Goal: Information Seeking & Learning: Check status

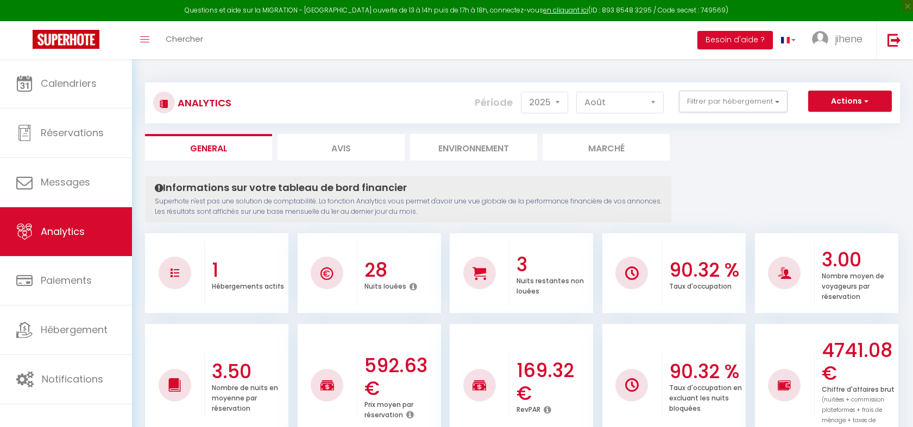
select select "2025"
select select "8"
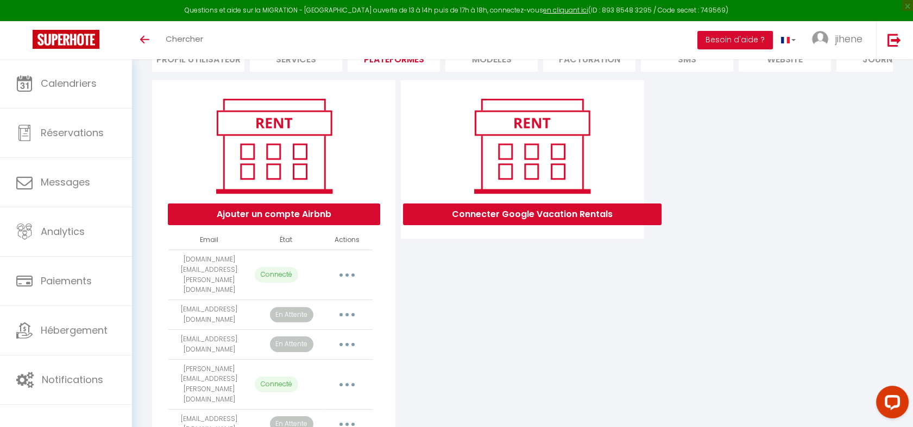
scroll to position [98, 0]
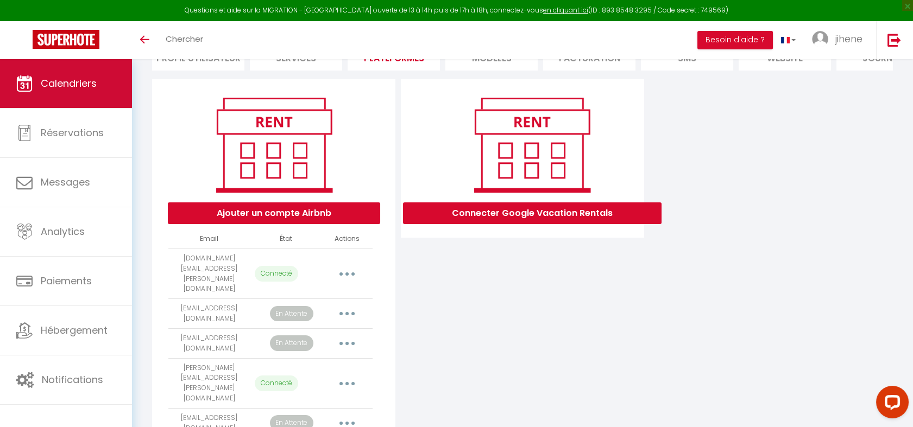
click at [63, 75] on link "Calendriers" at bounding box center [66, 83] width 132 height 49
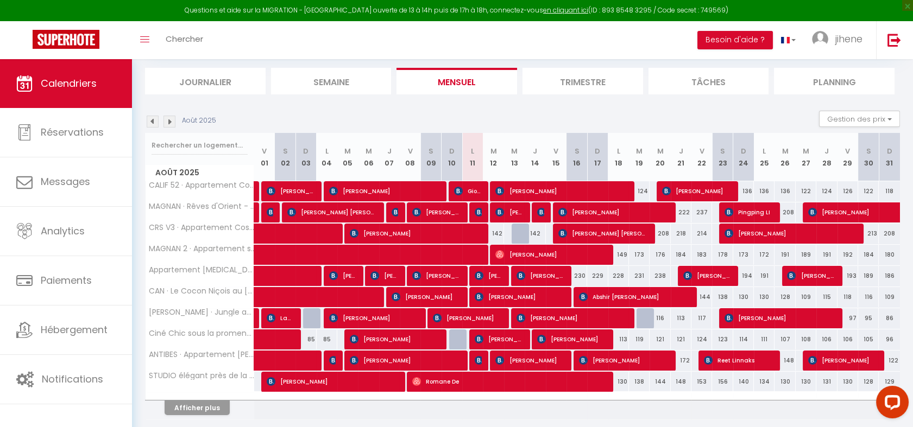
scroll to position [67, 0]
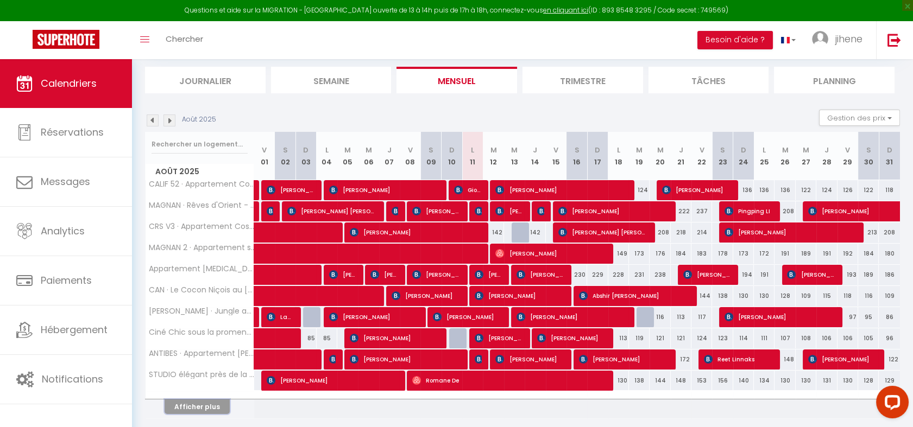
click at [200, 400] on button "Afficher plus" at bounding box center [197, 407] width 65 height 15
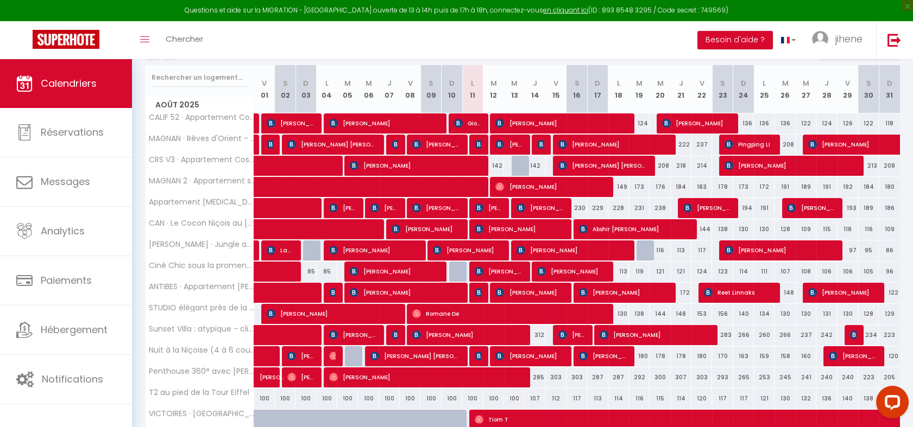
scroll to position [143, 0]
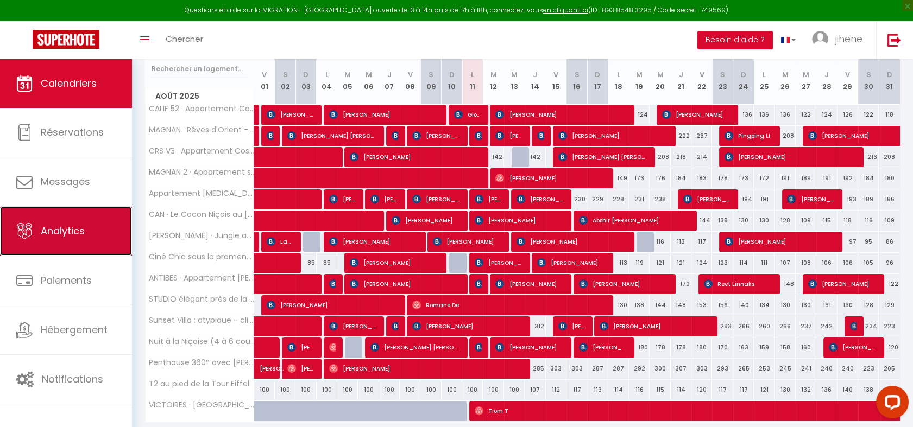
click at [66, 227] on span "Analytics" at bounding box center [63, 231] width 44 height 14
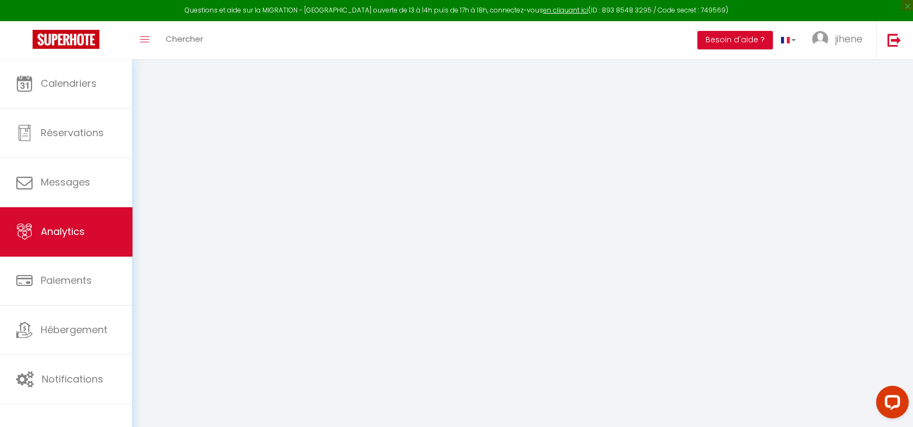
select select "2025"
select select "8"
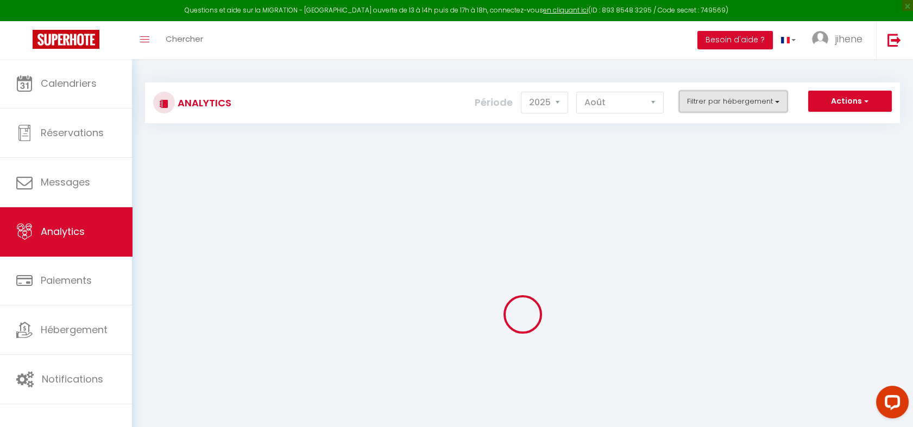
click at [738, 102] on button "Filtrer par hébergement" at bounding box center [733, 102] width 109 height 22
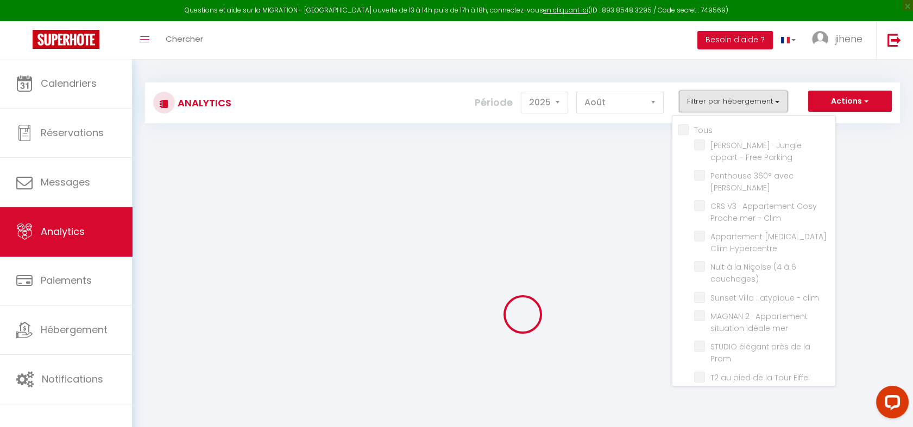
checkbox input "false"
checkbox Parking "false"
checkbox Jacuzzi "false"
checkbox Clim "false"
checkbox Hypercentre "false"
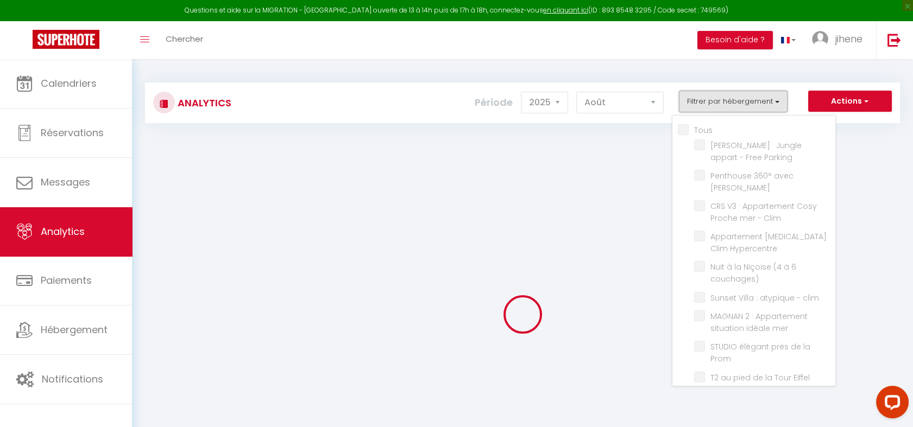
checkbox couchages\) "false"
checkbox clim "false"
checkbox mer "false"
checkbox Prom "false"
checkbox Eiffel "false"
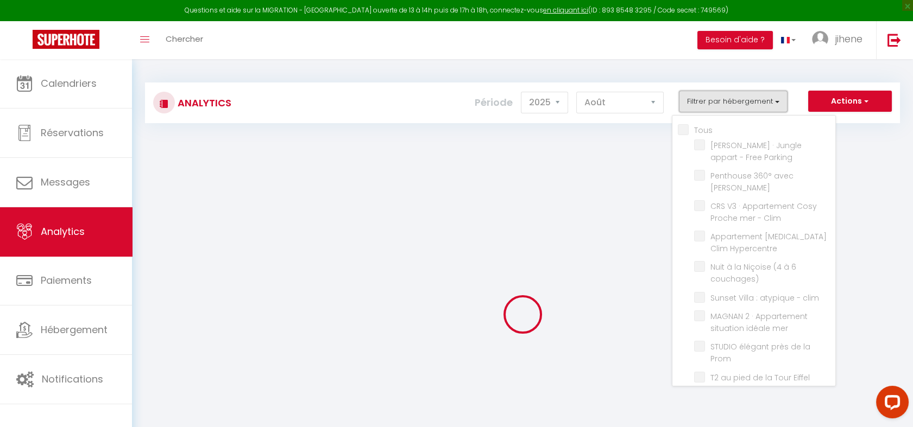
checkbox Opéra "false"
checkbox clim "false"
checkbox anglais "false"
checkbox Clim "false"
checkbox Piscine "false"
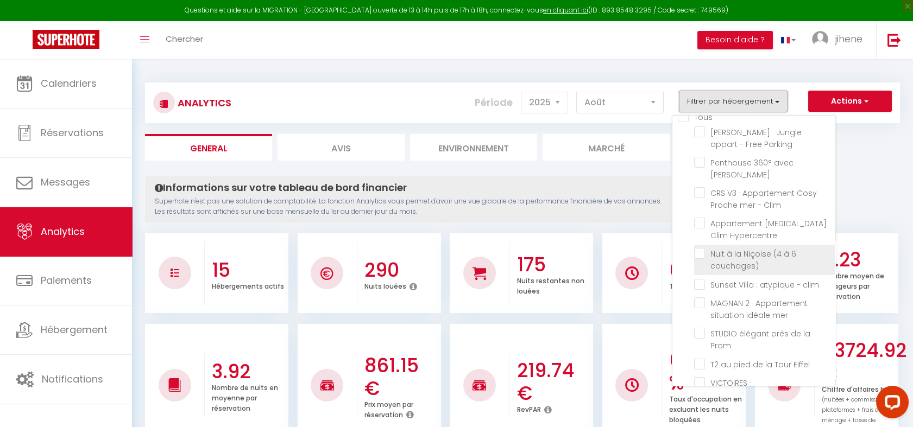
scroll to position [178, 0]
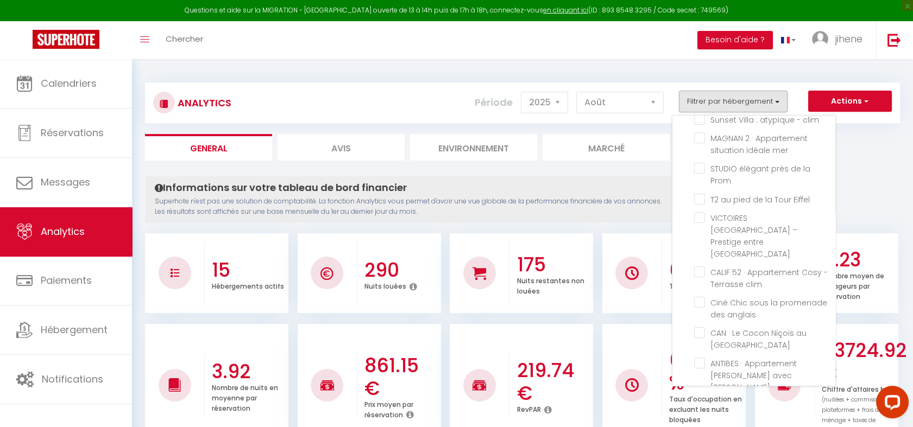
click at [735, 400] on mer "checkbox" at bounding box center [764, 405] width 141 height 11
checkbox mer "true"
checkbox Parking "false"
checkbox Jacuzzi "false"
checkbox Clim "false"
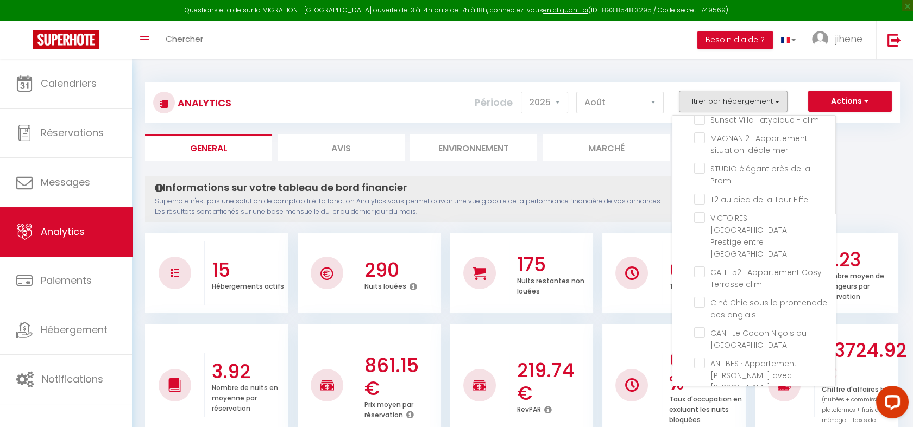
checkbox Hypercentre "false"
checkbox couchages\) "false"
checkbox clim "false"
checkbox mer "false"
checkbox Prom "false"
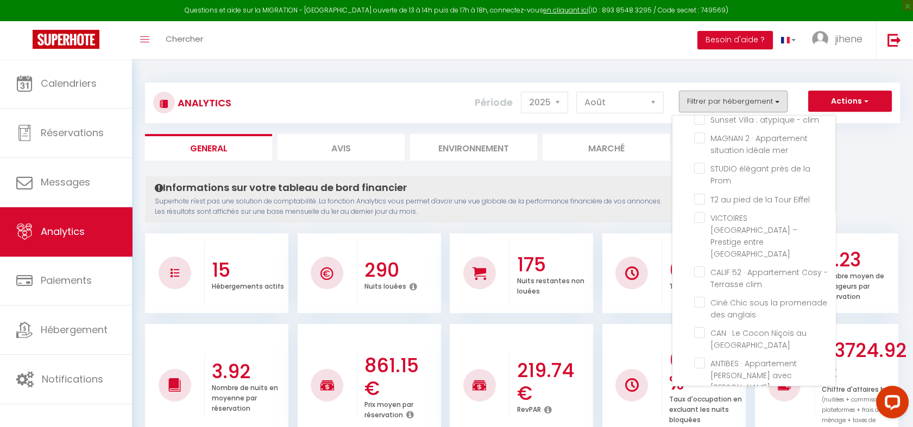
checkbox Eiffel "false"
checkbox Opéra "false"
checkbox clim "false"
checkbox anglais "false"
checkbox Clim "false"
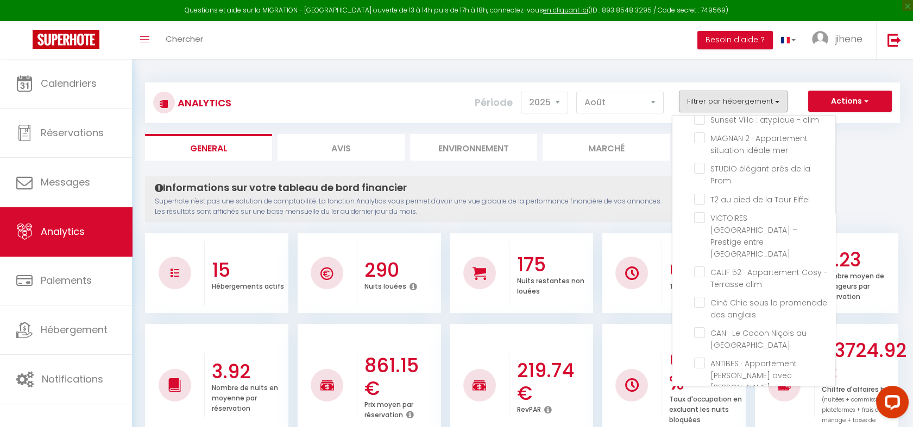
checkbox Piscine "false"
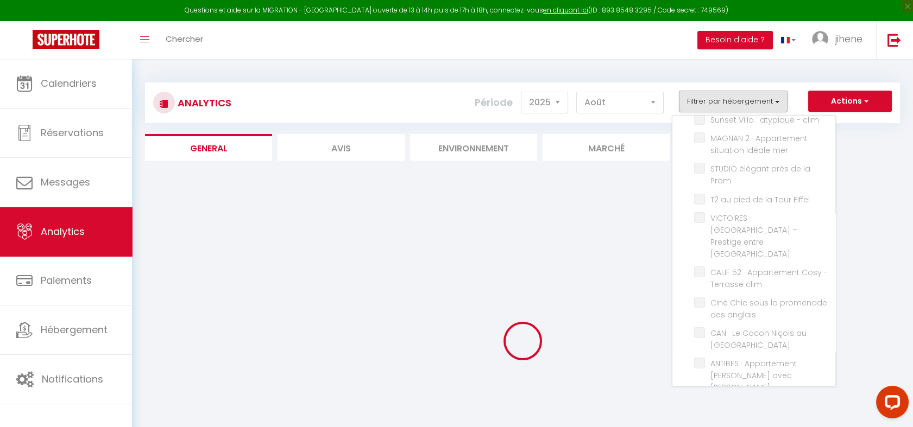
checkbox Parking "false"
checkbox Jacuzzi "false"
checkbox Clim "false"
checkbox Hypercentre "false"
checkbox couchages\) "false"
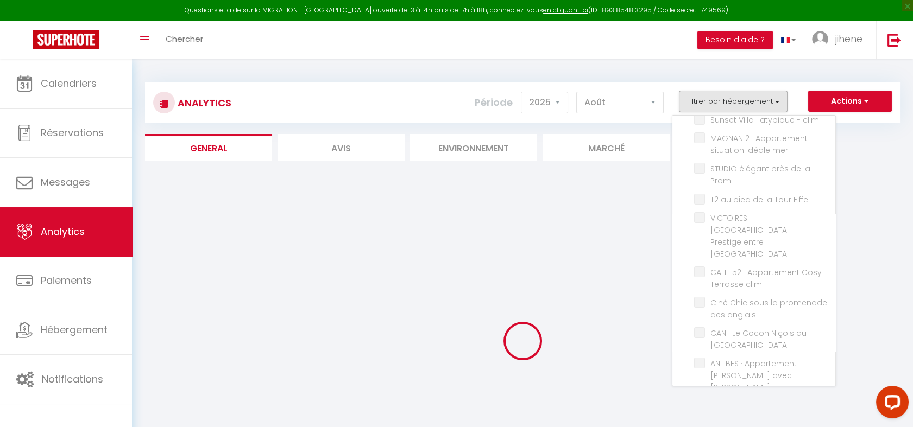
checkbox clim "false"
checkbox mer "false"
checkbox Prom "false"
checkbox Eiffel "false"
checkbox Opéra "false"
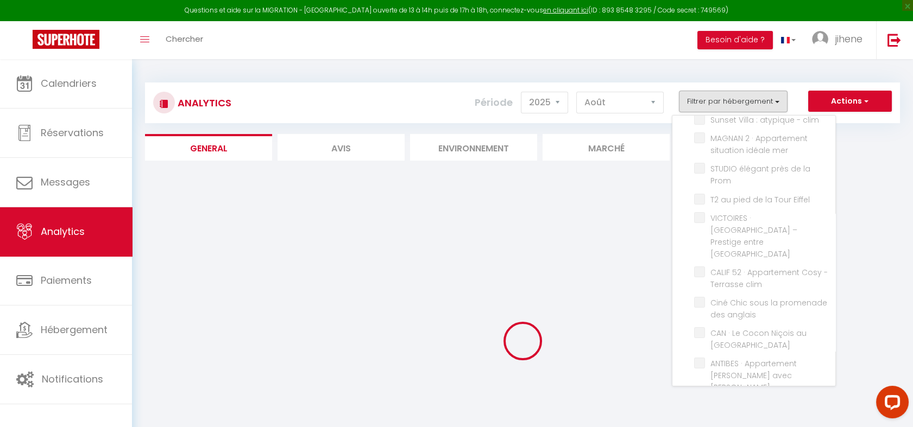
checkbox clim "false"
checkbox anglais "false"
checkbox Clim "false"
checkbox Piscine "false"
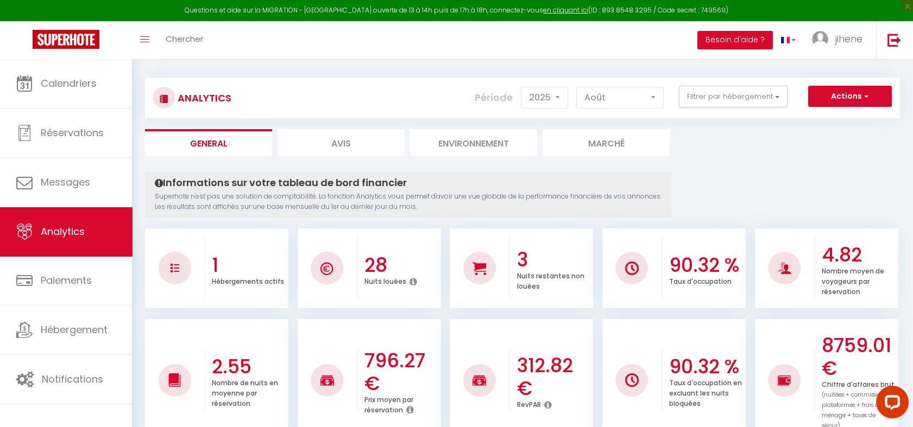
scroll to position [0, 0]
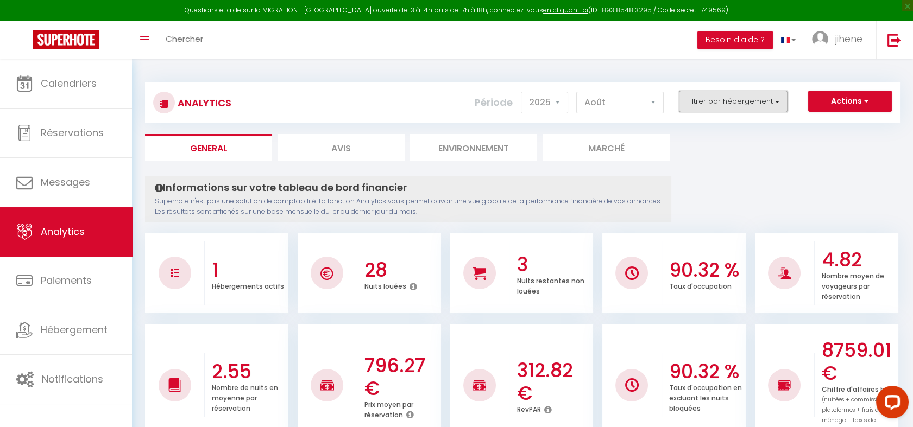
click at [741, 102] on button "Filtrer par hébergement" at bounding box center [733, 102] width 109 height 22
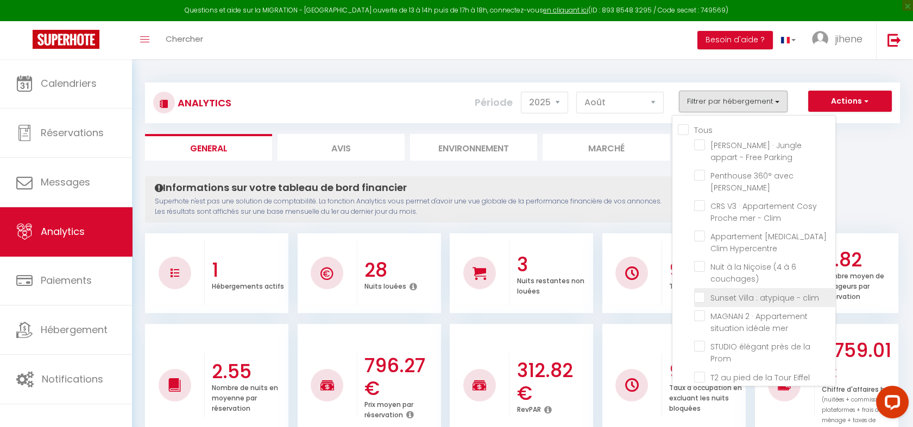
click at [728, 292] on clim "checkbox" at bounding box center [764, 297] width 141 height 11
checkbox clim "true"
checkbox Parking "false"
checkbox Jacuzzi "false"
checkbox Clim "false"
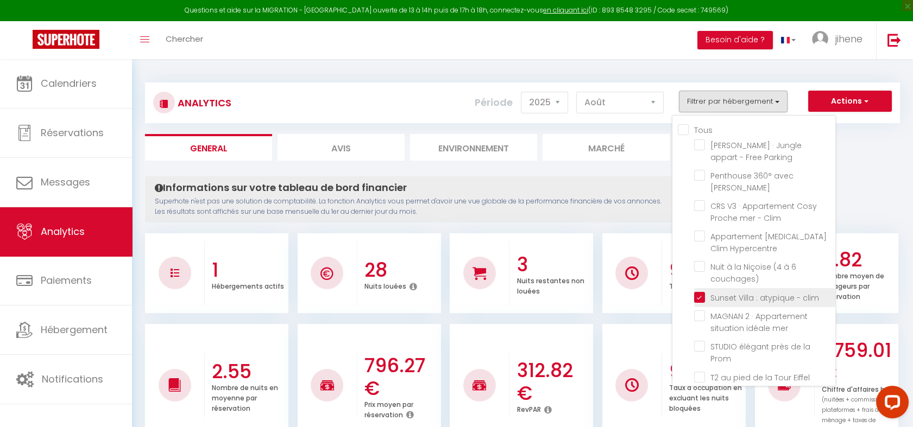
checkbox Hypercentre "false"
checkbox couchages\) "false"
checkbox mer "false"
checkbox Prom "false"
checkbox Eiffel "false"
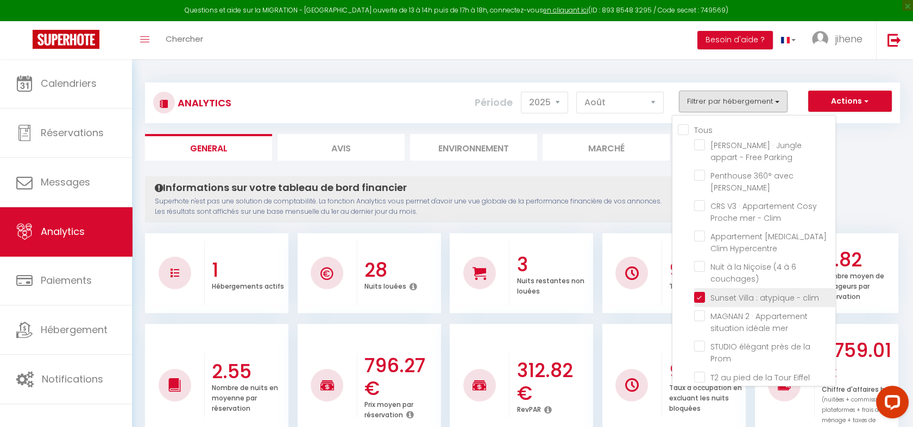
checkbox Opéra "false"
checkbox clim "false"
checkbox anglais "false"
checkbox Clim "false"
checkbox Piscine "false"
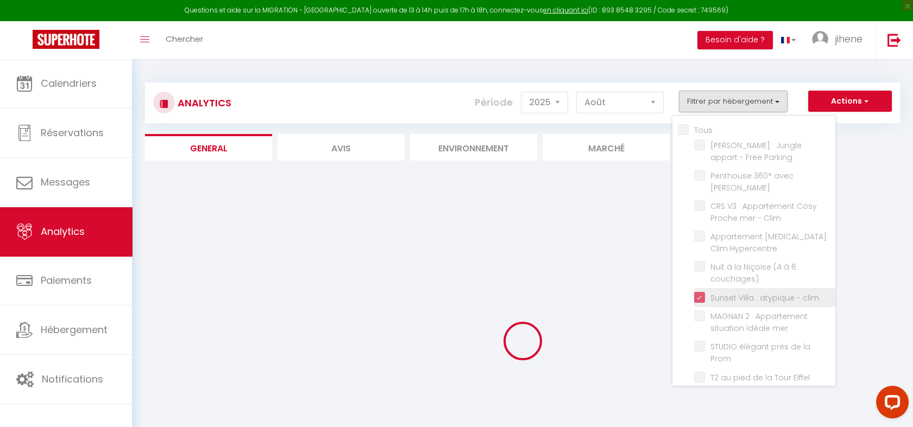
checkbox Parking "false"
checkbox Jacuzzi "false"
checkbox Clim "false"
checkbox Hypercentre "false"
checkbox couchages\) "false"
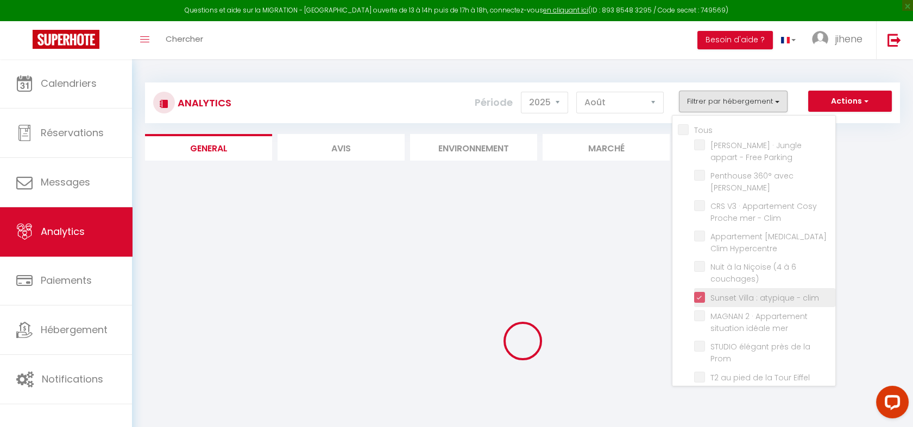
checkbox mer "false"
checkbox Prom "false"
checkbox Eiffel "false"
checkbox Opéra "false"
checkbox clim "false"
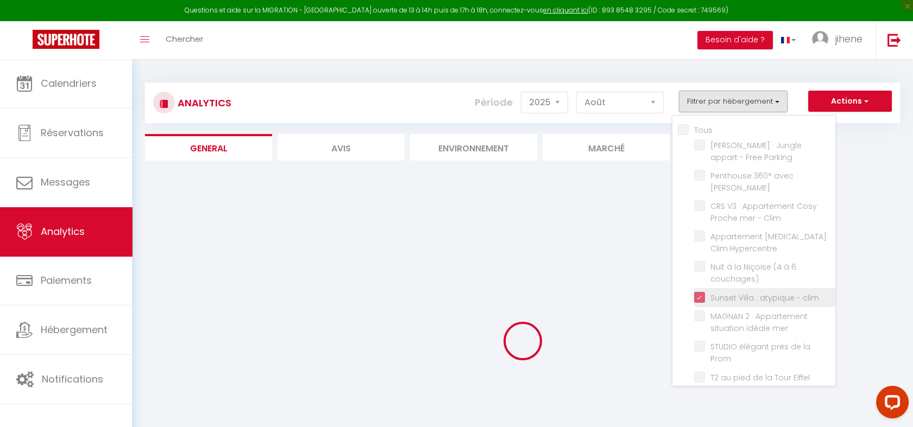
checkbox anglais "false"
checkbox Clim "false"
checkbox Piscine "false"
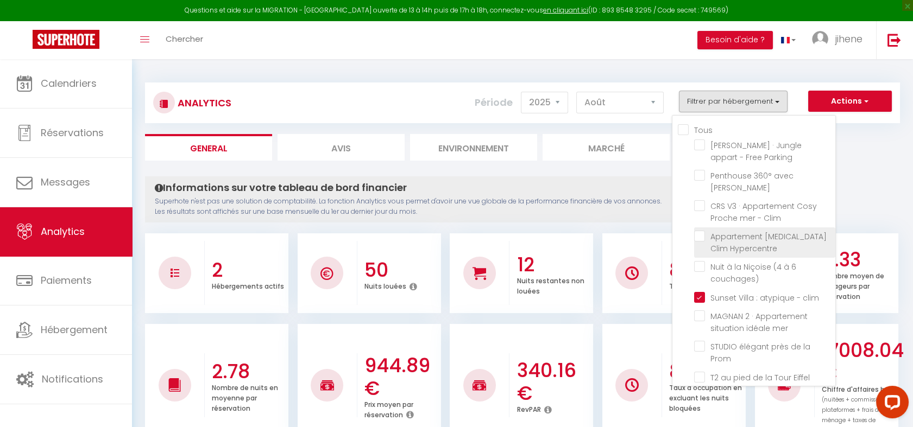
scroll to position [178, 0]
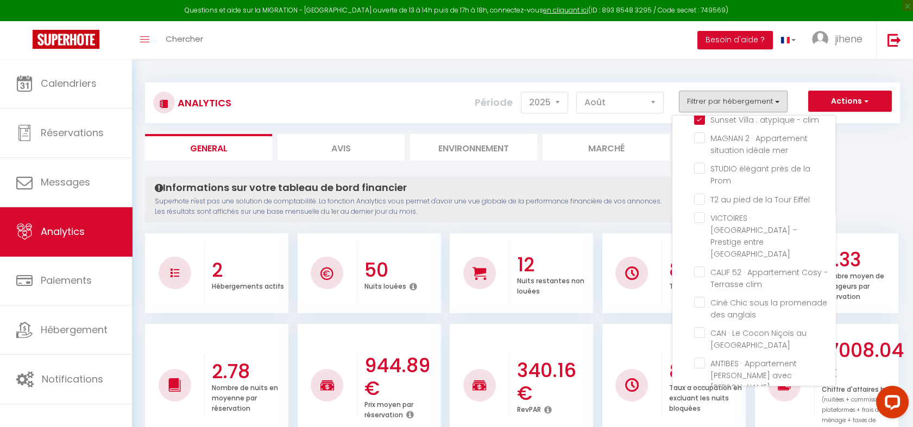
click at [704, 400] on mer "checkbox" at bounding box center [764, 405] width 141 height 11
checkbox mer "false"
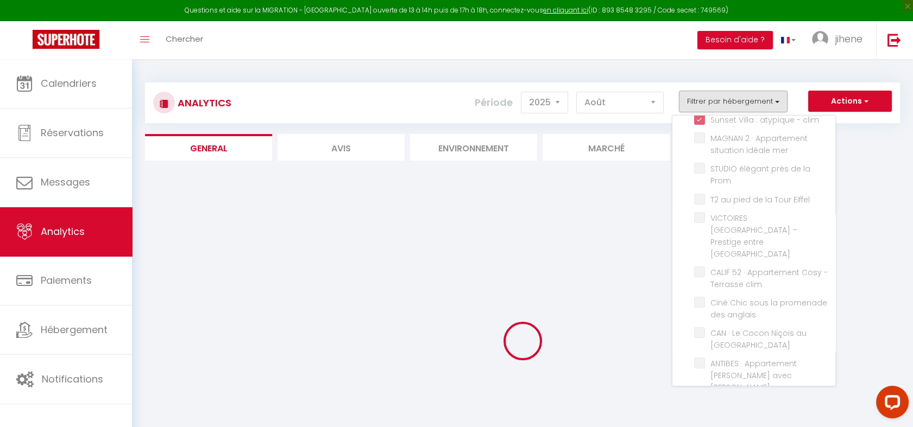
checkbox Parking "false"
checkbox Jacuzzi "false"
checkbox Clim "false"
checkbox Hypercentre "false"
checkbox couchages\) "false"
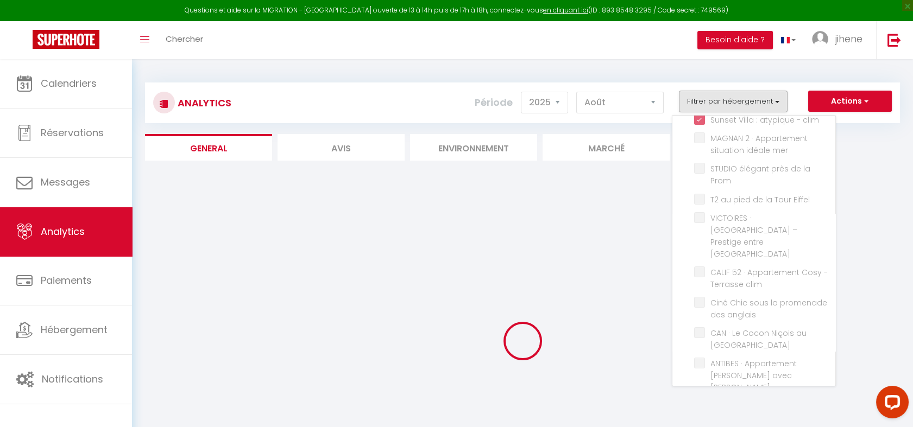
checkbox mer "false"
checkbox Prom "false"
checkbox Eiffel "false"
checkbox Opéra "false"
checkbox clim "false"
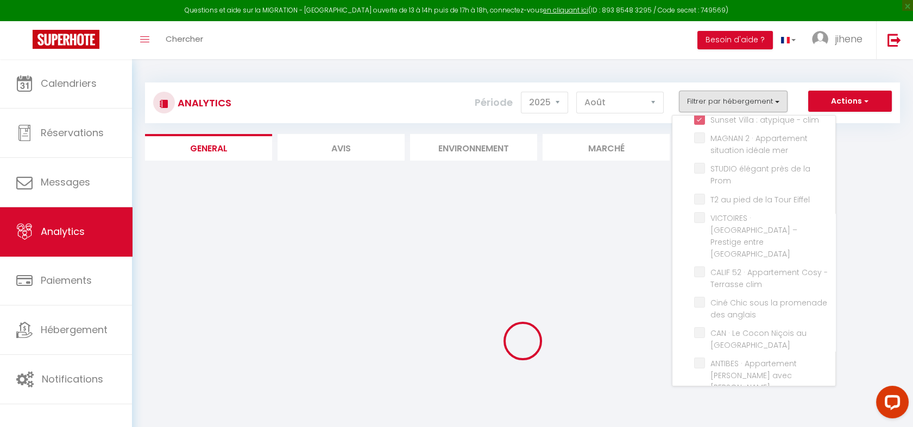
checkbox anglais "false"
checkbox Clim "false"
checkbox Piscine "false"
checkbox Parking "false"
checkbox Jacuzzi "false"
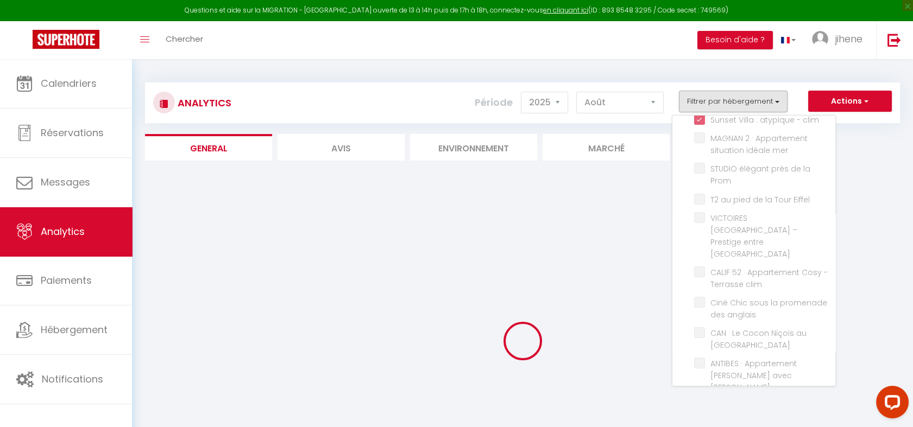
checkbox Clim "false"
checkbox Hypercentre "false"
checkbox couchages\) "false"
checkbox mer "false"
checkbox Prom "false"
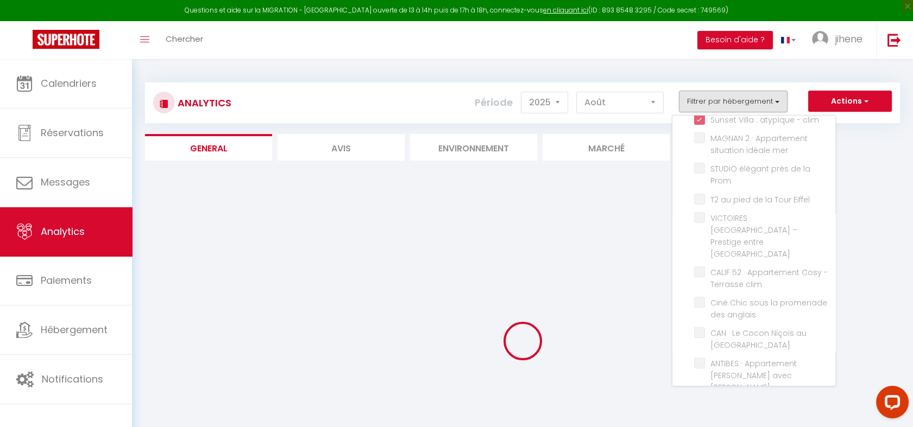
checkbox Eiffel "false"
checkbox Opéra "false"
checkbox clim "false"
checkbox anglais "false"
checkbox Clim "false"
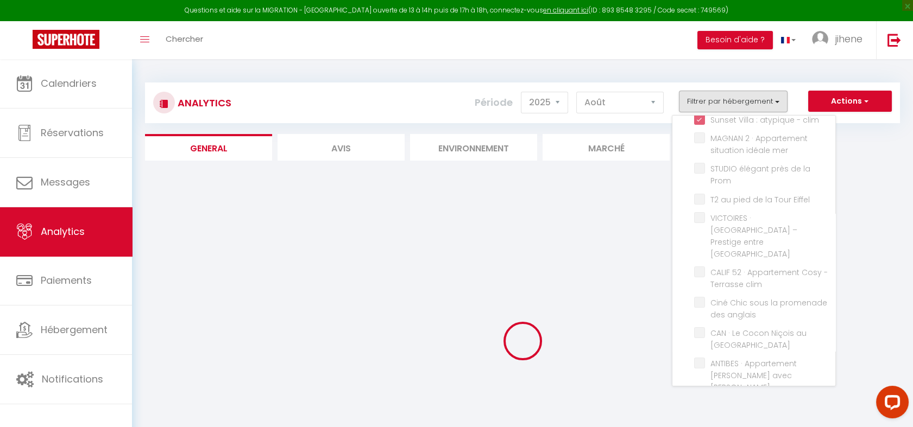
checkbox Piscine "false"
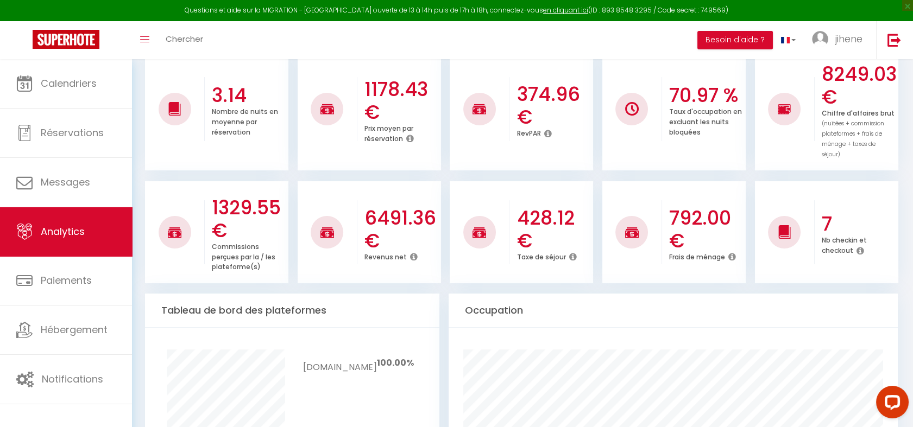
scroll to position [0, 0]
